Goal: Transaction & Acquisition: Purchase product/service

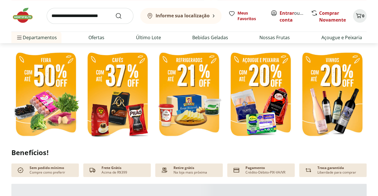
scroll to position [171, 0]
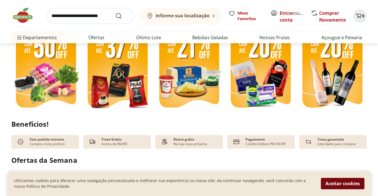
click at [330, 183] on button "Aceitar cookies" at bounding box center [342, 183] width 43 height 11
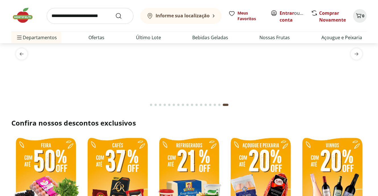
scroll to position [0, 0]
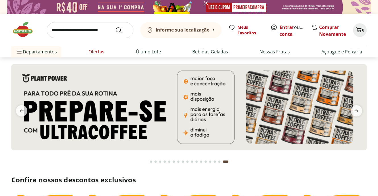
click at [98, 52] on link "Ofertas" at bounding box center [96, 51] width 16 height 7
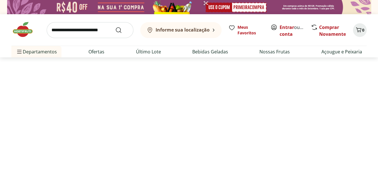
select select "**********"
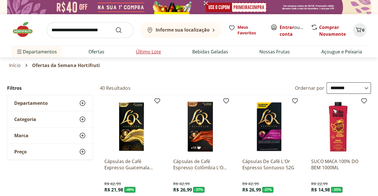
click at [148, 52] on link "Último Lote" at bounding box center [148, 51] width 25 height 7
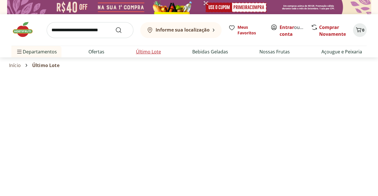
select select "**********"
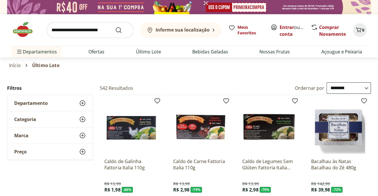
scroll to position [28, 0]
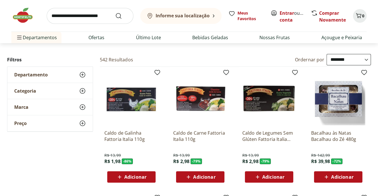
click at [124, 99] on img at bounding box center [131, 98] width 54 height 54
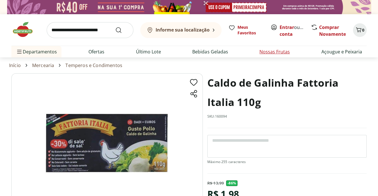
click at [272, 52] on link "Nossas Frutas" at bounding box center [274, 51] width 30 height 7
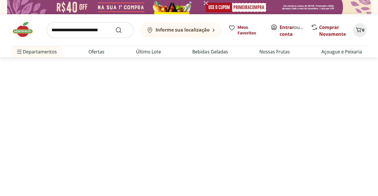
select select "**********"
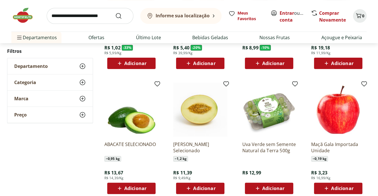
scroll to position [114, 0]
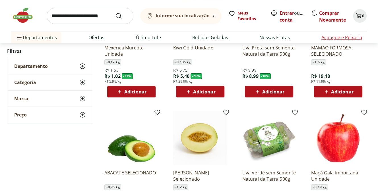
click at [338, 38] on link "Açougue e Peixaria" at bounding box center [341, 37] width 41 height 7
select select "**********"
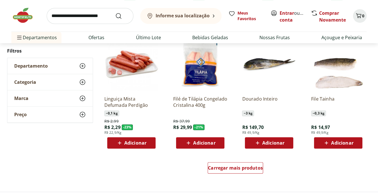
scroll to position [341, 0]
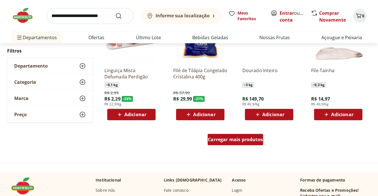
click at [231, 138] on span "Carregar mais produtos" at bounding box center [235, 139] width 55 height 5
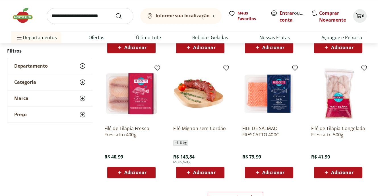
scroll to position [682, 0]
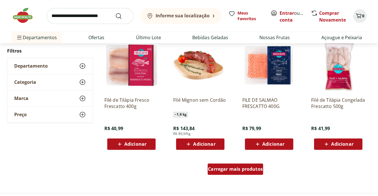
click at [256, 171] on span "Carregar mais produtos" at bounding box center [235, 169] width 55 height 5
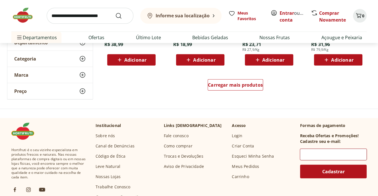
scroll to position [1108, 0]
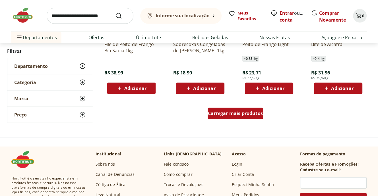
click at [245, 115] on span "Carregar mais produtos" at bounding box center [235, 113] width 55 height 5
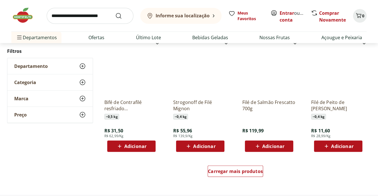
scroll to position [1449, 0]
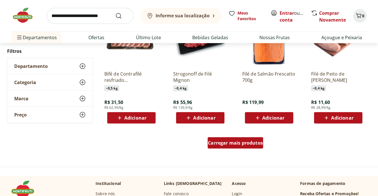
click at [250, 145] on span "Carregar mais produtos" at bounding box center [235, 143] width 55 height 5
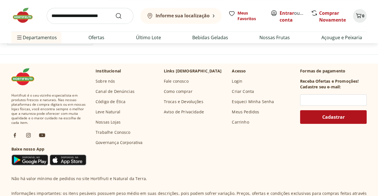
scroll to position [1819, 0]
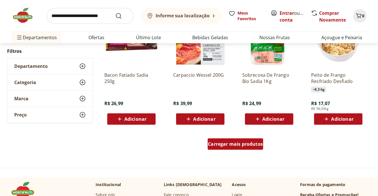
click at [248, 142] on span "Carregar mais produtos" at bounding box center [235, 144] width 55 height 5
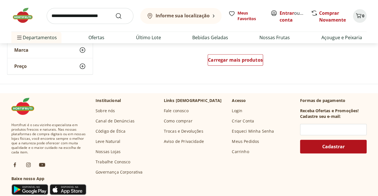
scroll to position [2188, 0]
